Goal: Navigation & Orientation: Find specific page/section

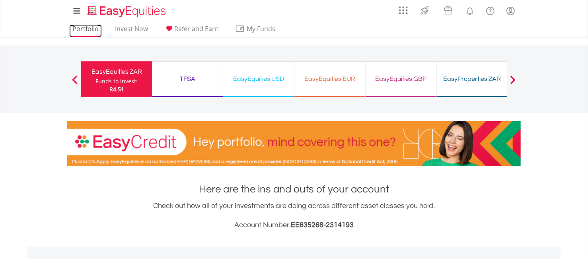
click at [90, 31] on link "Portfolio" at bounding box center [85, 31] width 33 height 12
click at [84, 31] on link "Portfolio" at bounding box center [85, 31] width 33 height 12
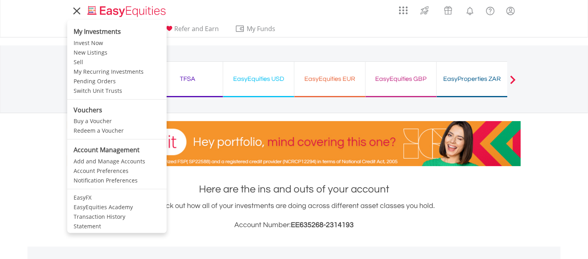
click at [73, 15] on icon at bounding box center [76, 11] width 11 height 10
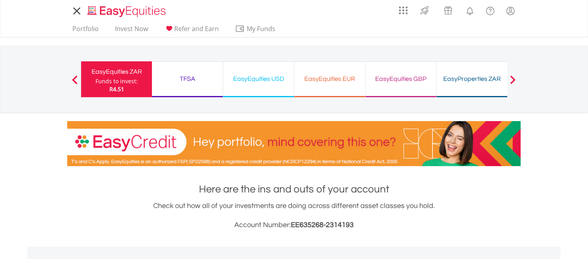
click at [73, 15] on icon at bounding box center [76, 11] width 11 height 10
click at [84, 26] on link "Portfolio" at bounding box center [85, 31] width 33 height 12
